Goal: Task Accomplishment & Management: Manage account settings

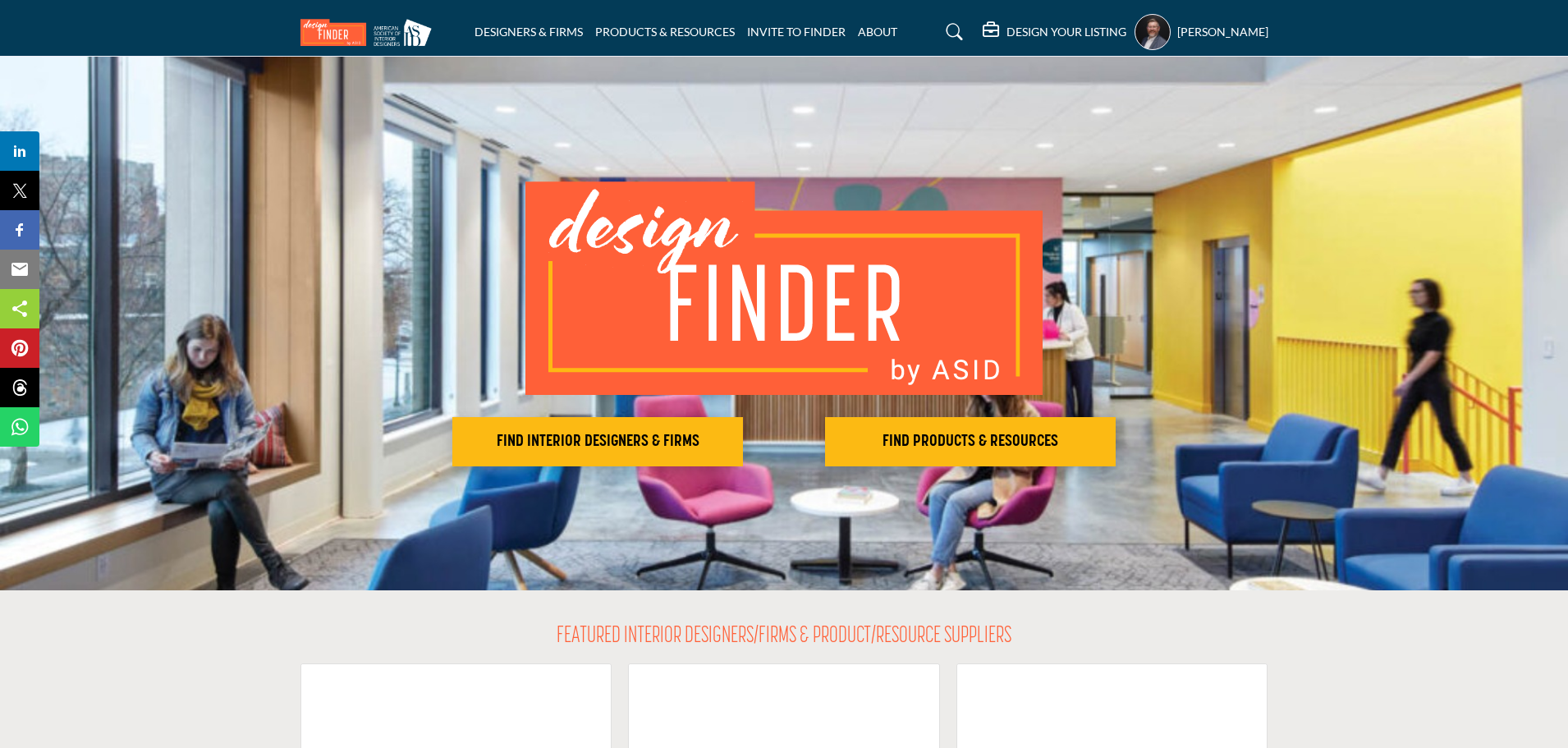
click at [1199, 24] on h5 "[PERSON_NAME]" at bounding box center [1222, 32] width 91 height 17
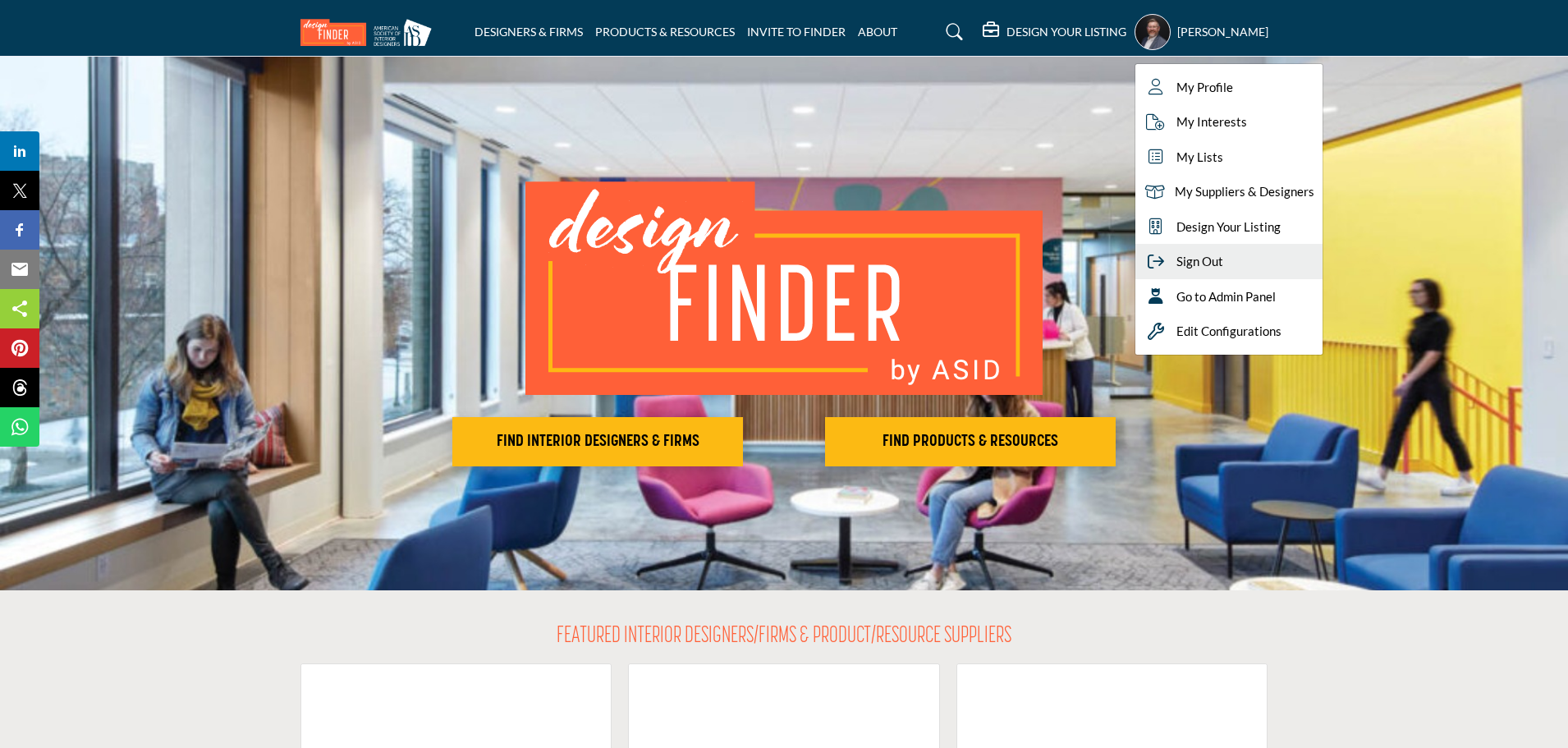
click at [1202, 267] on span "Sign Out" at bounding box center [1200, 261] width 47 height 19
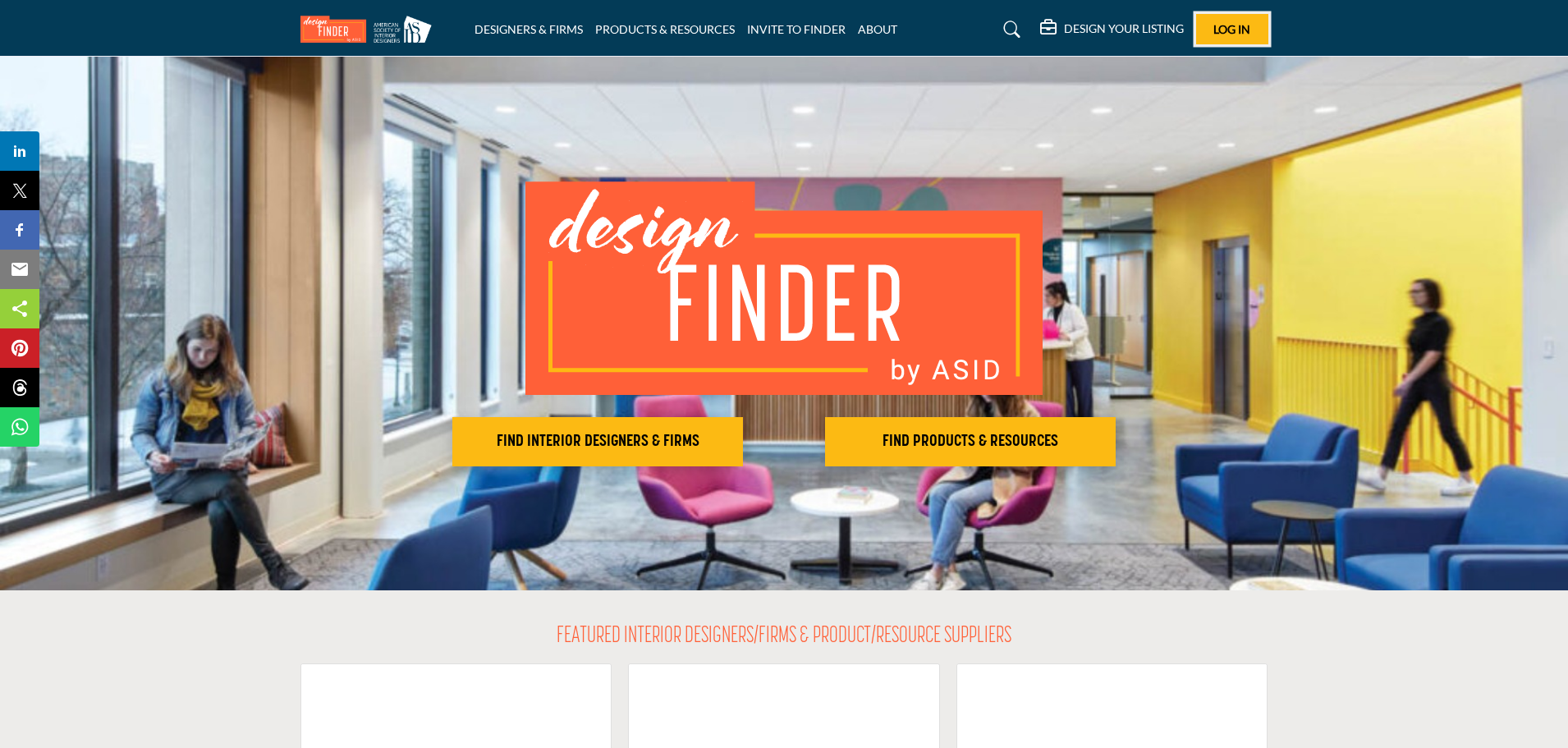
click at [1224, 28] on span "Log In" at bounding box center [1232, 28] width 37 height 14
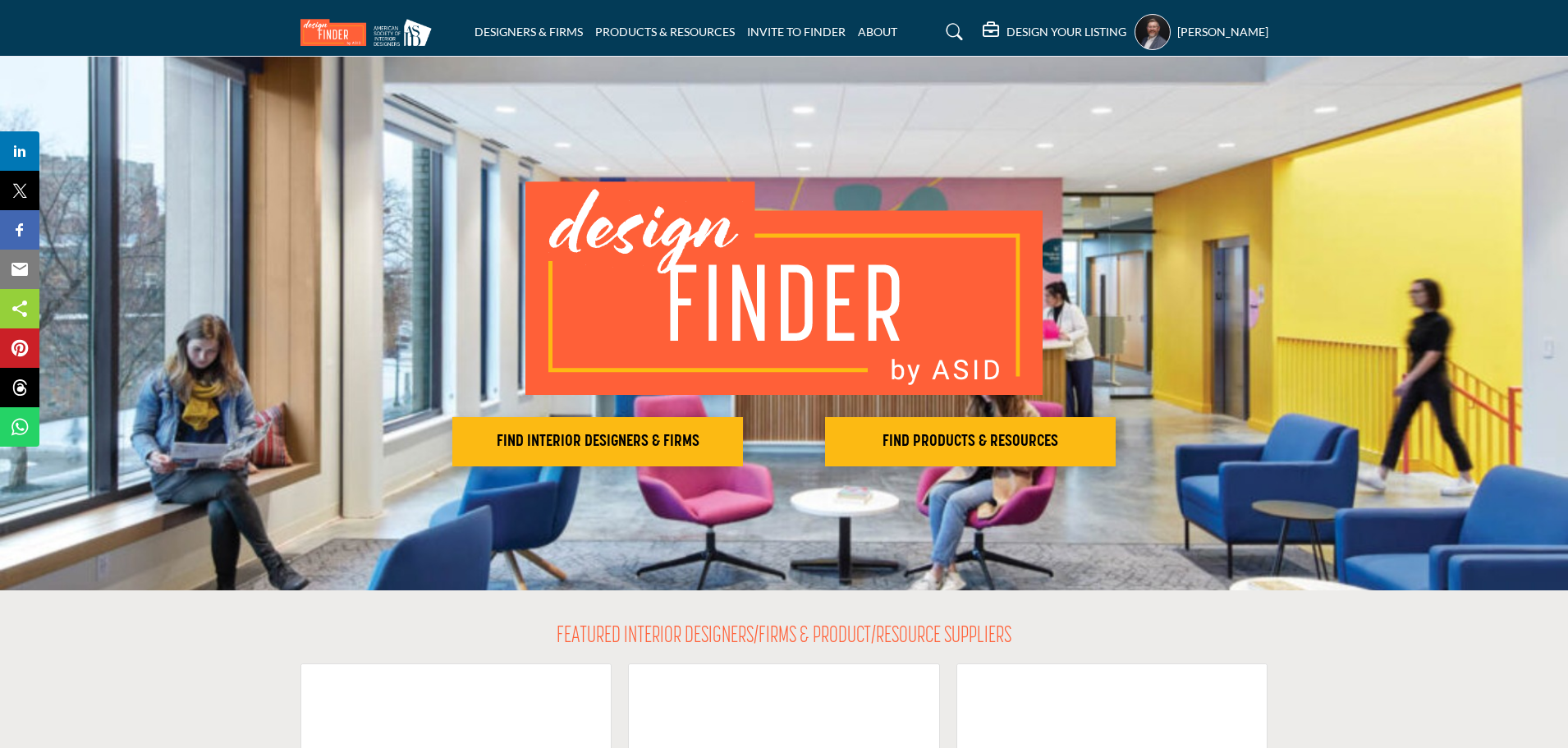
click at [127, 30] on nav "DESIGNERS & FIRMS PRODUCTS & RESOURCES INVITE TO FINDER ABOUT" at bounding box center [784, 32] width 1568 height 48
